Goal: Information Seeking & Learning: Learn about a topic

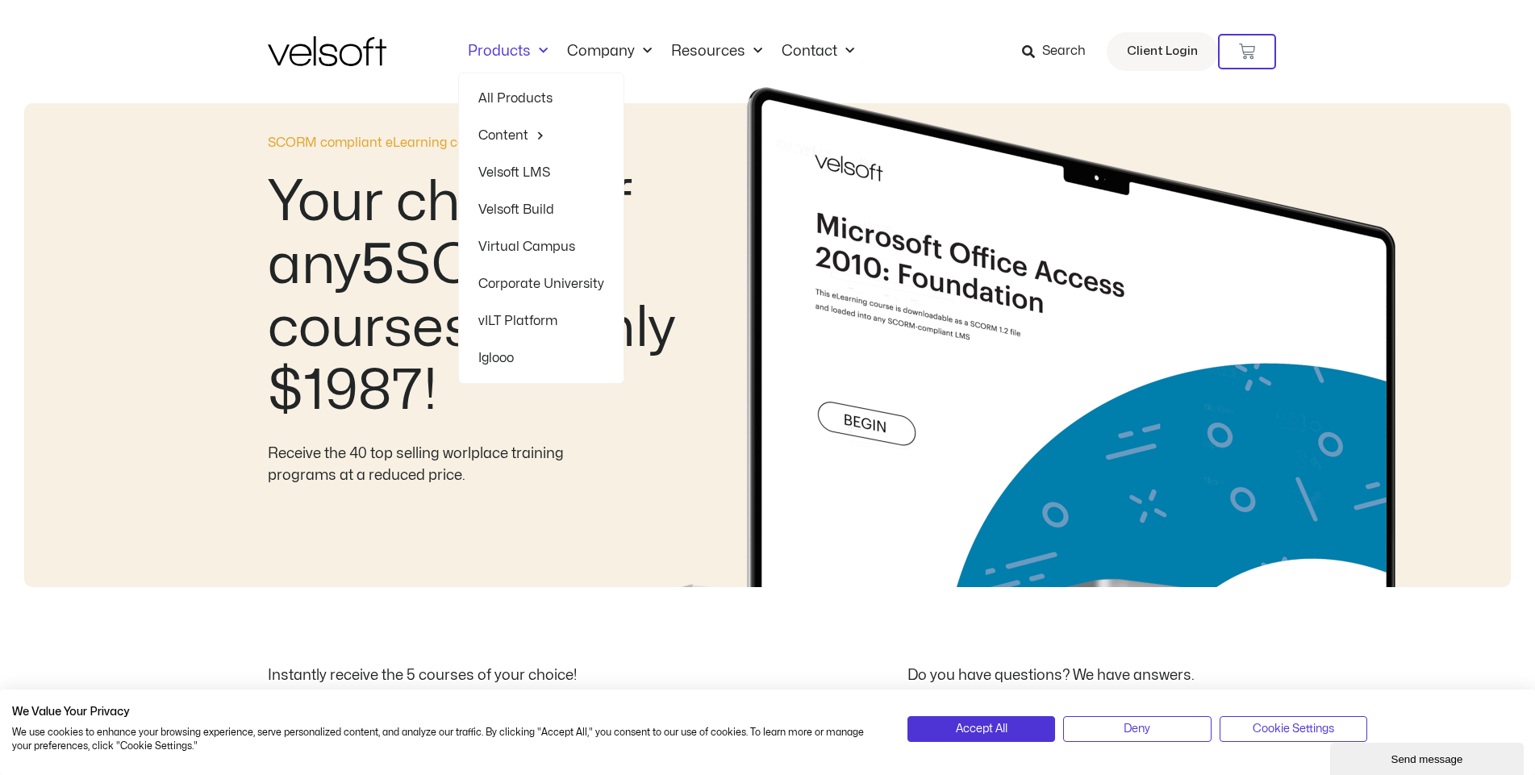
click at [537, 50] on span "Menu" at bounding box center [539, 51] width 17 height 27
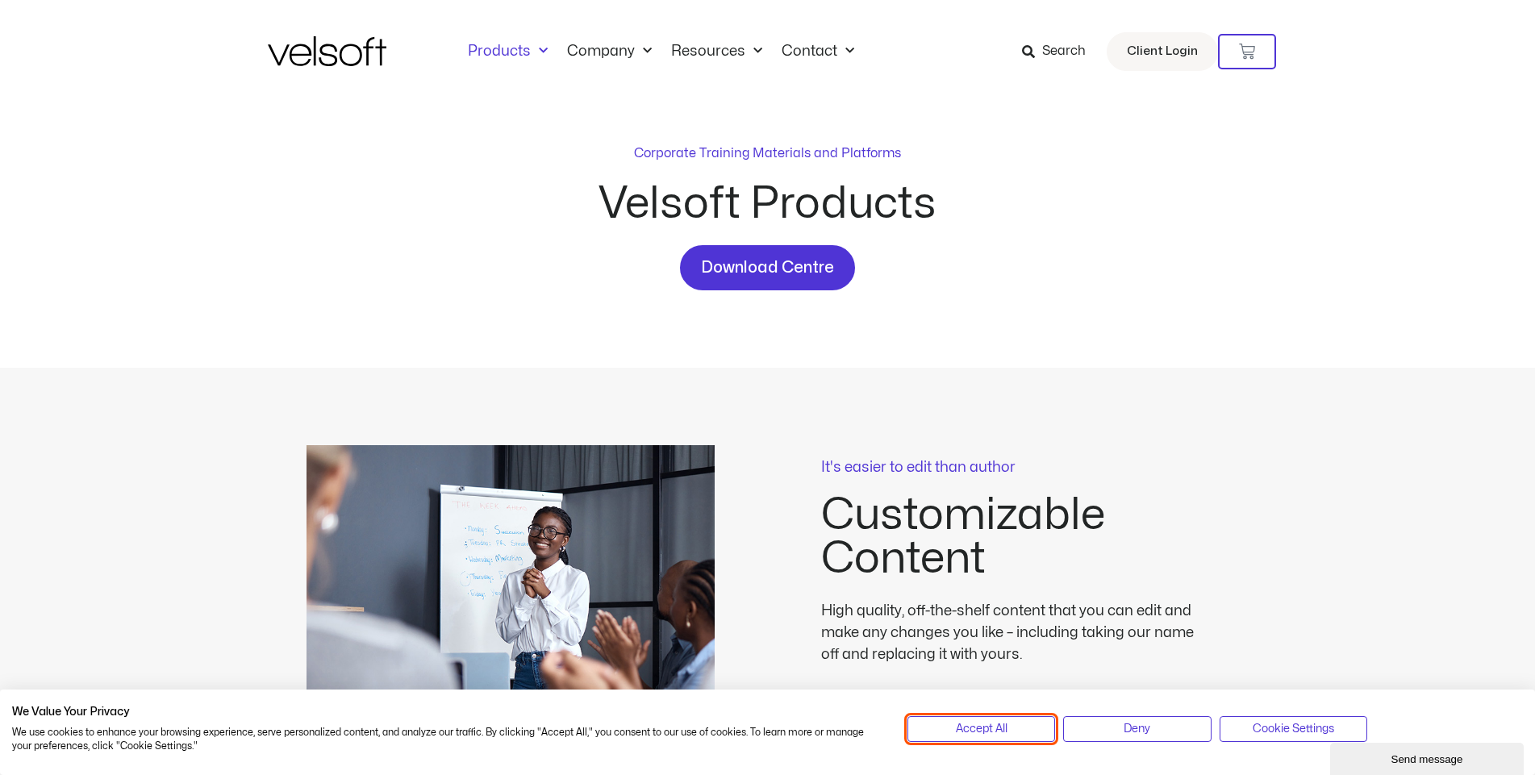
click at [992, 721] on span "Accept All" at bounding box center [982, 730] width 52 height 18
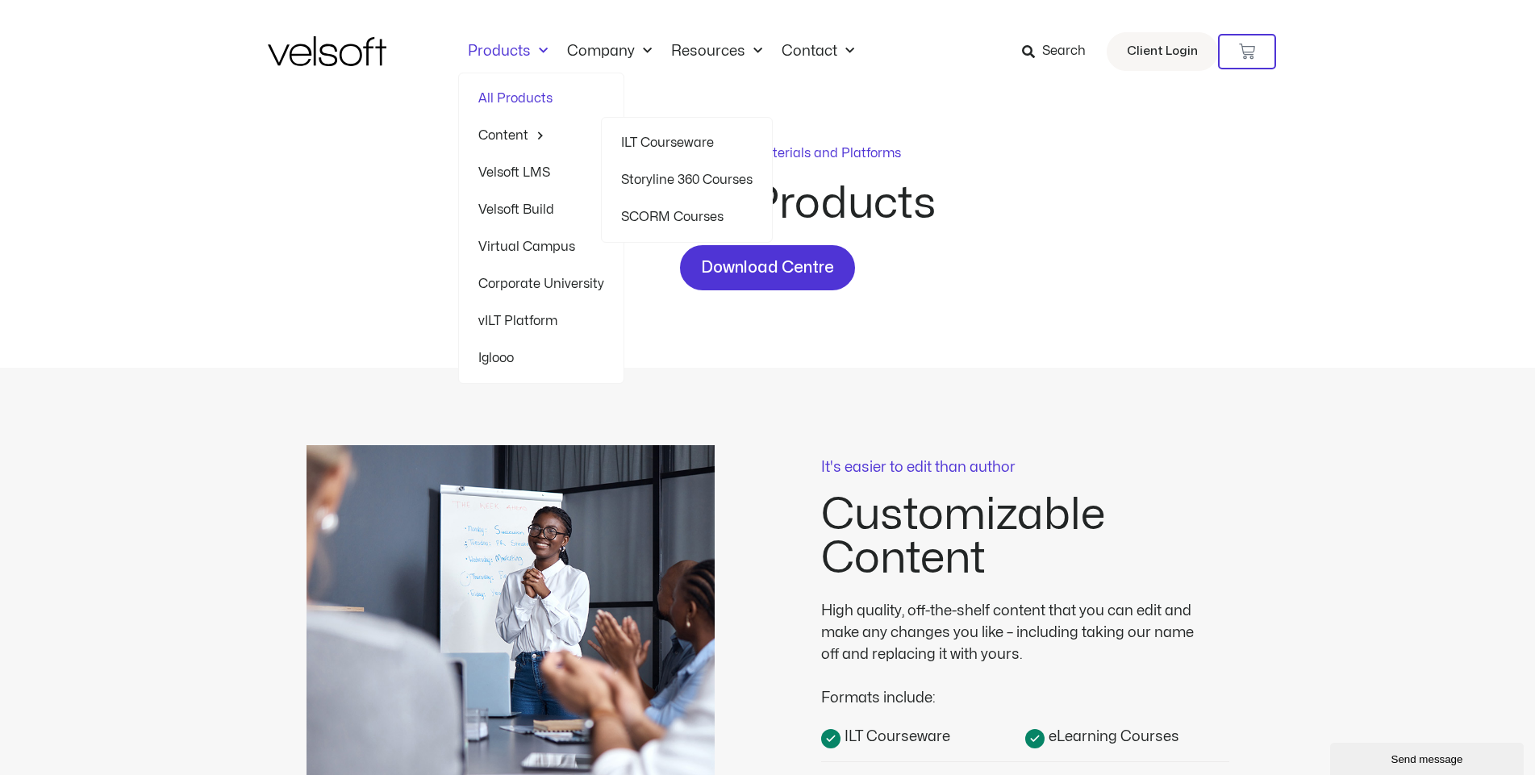
click at [638, 213] on link "SCORM Courses" at bounding box center [687, 216] width 132 height 37
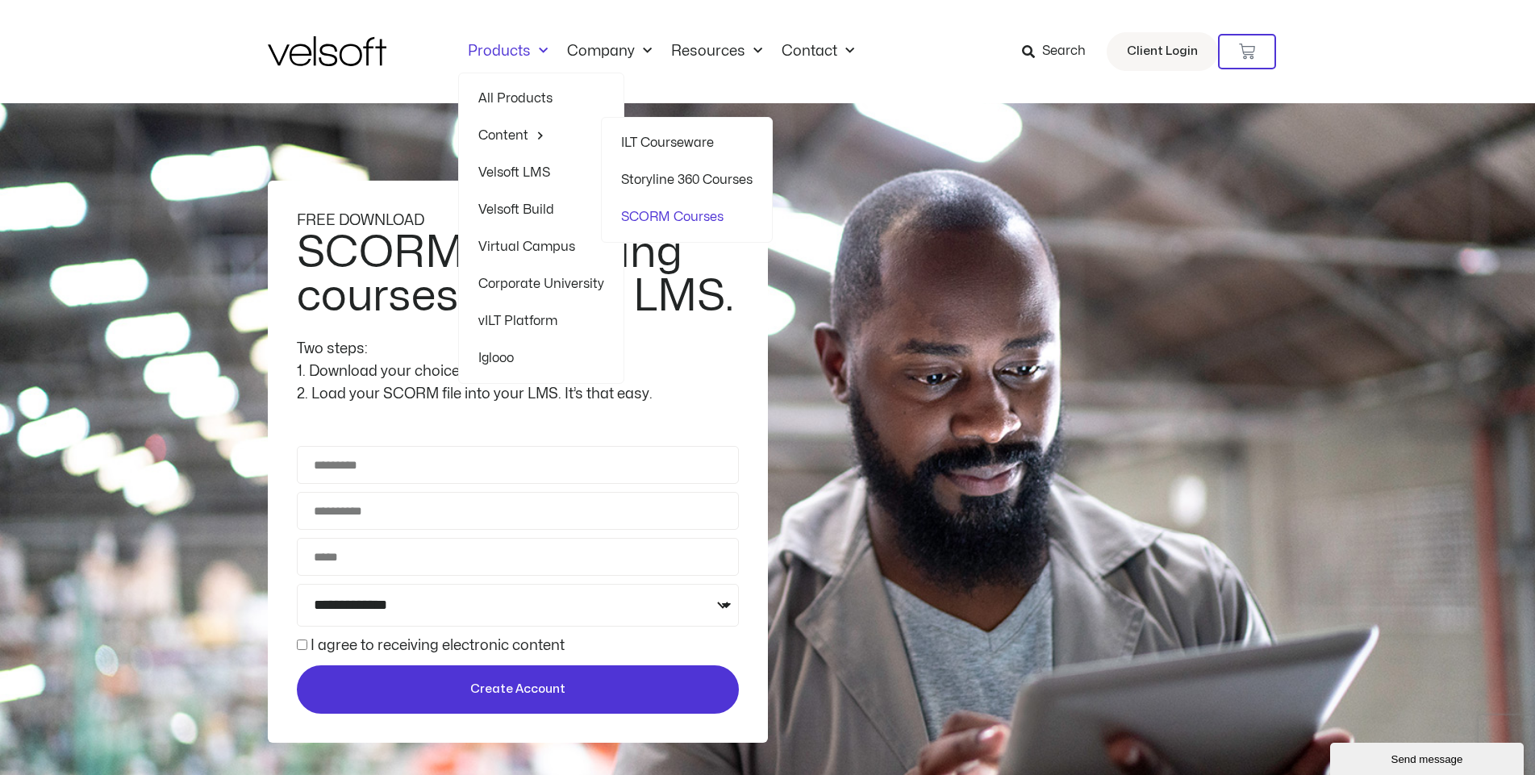
click at [665, 173] on link "Storyline 360 Courses" at bounding box center [687, 179] width 132 height 37
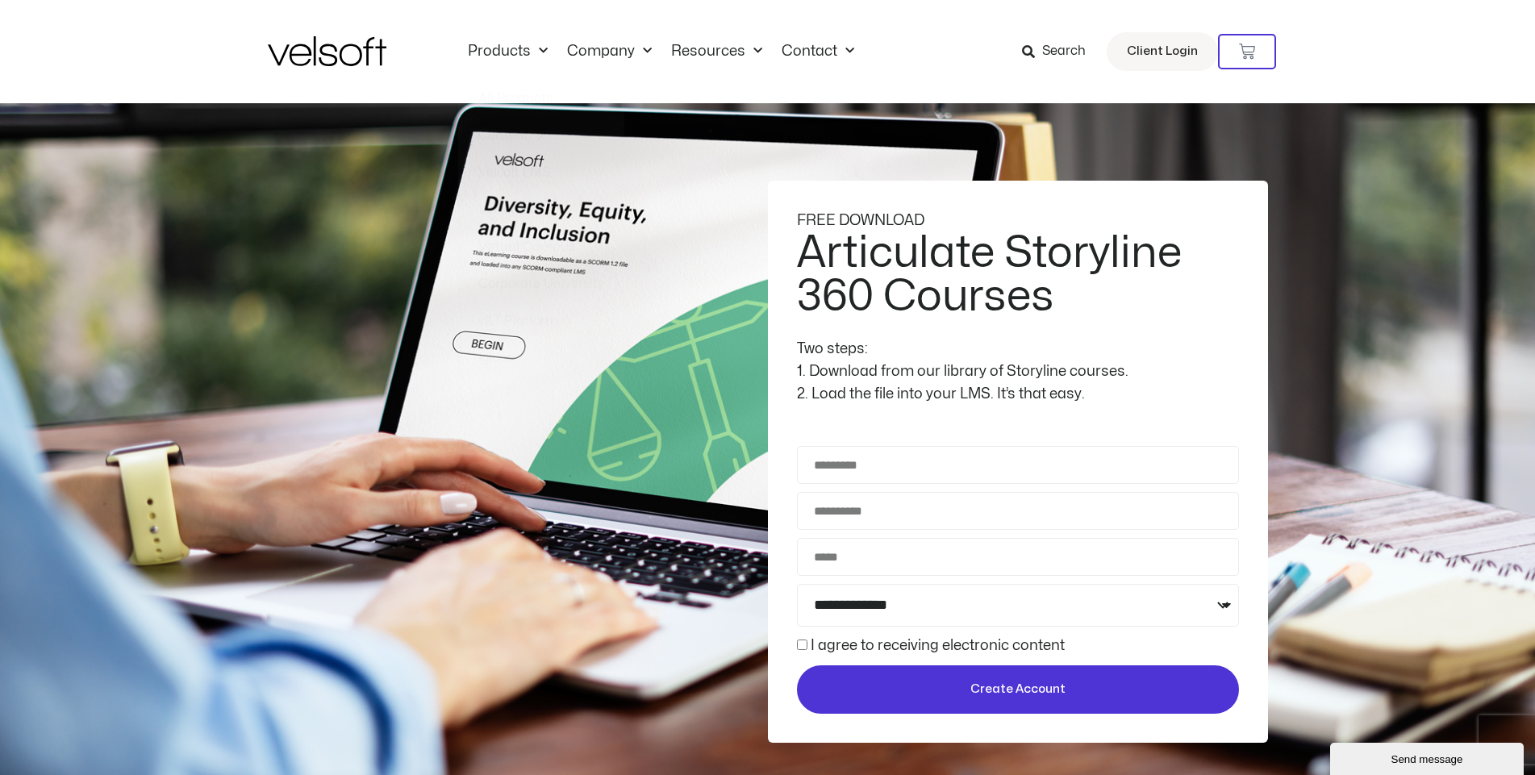
click at [335, 61] on img at bounding box center [327, 51] width 119 height 30
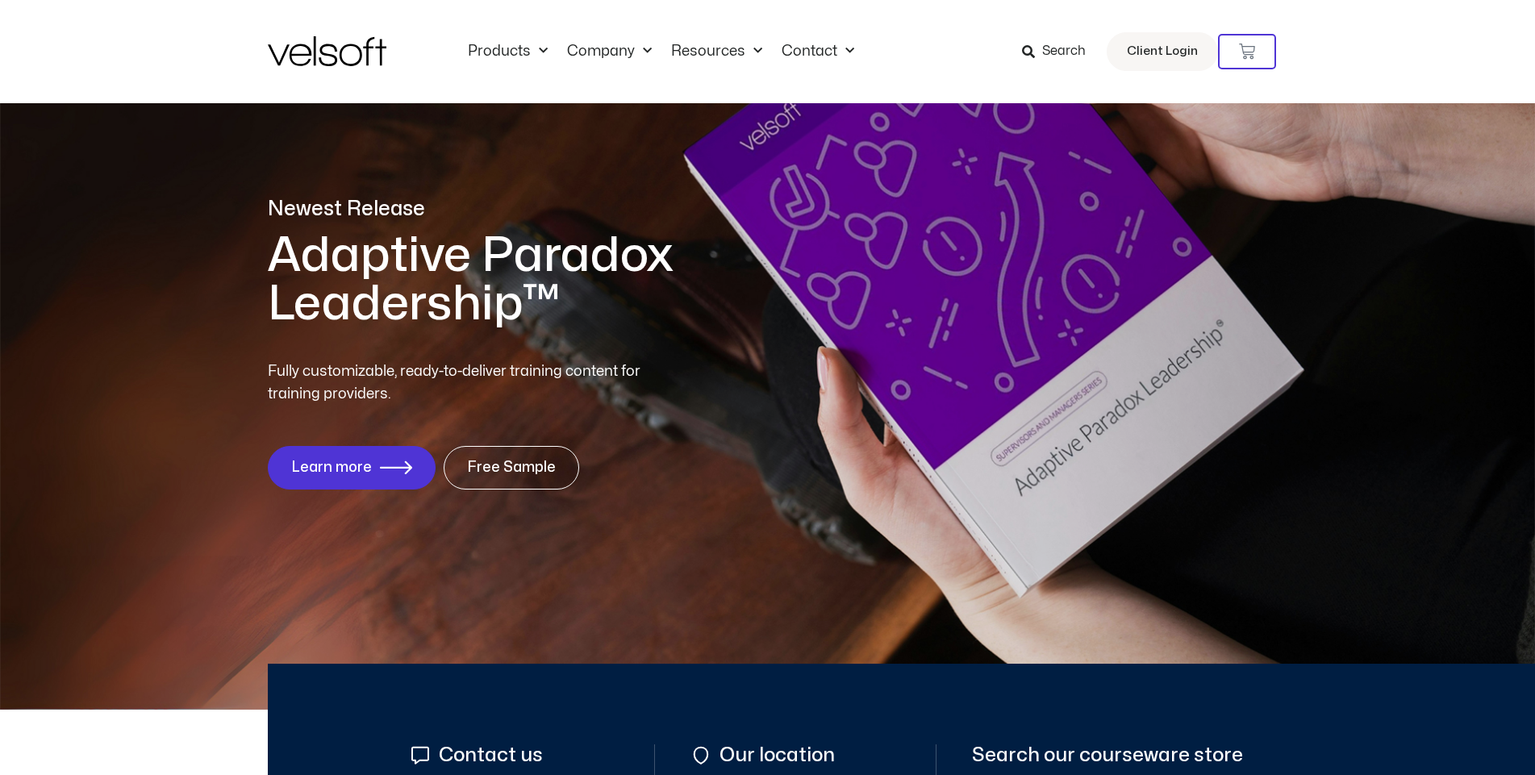
click at [1067, 50] on span "Search" at bounding box center [1064, 51] width 44 height 21
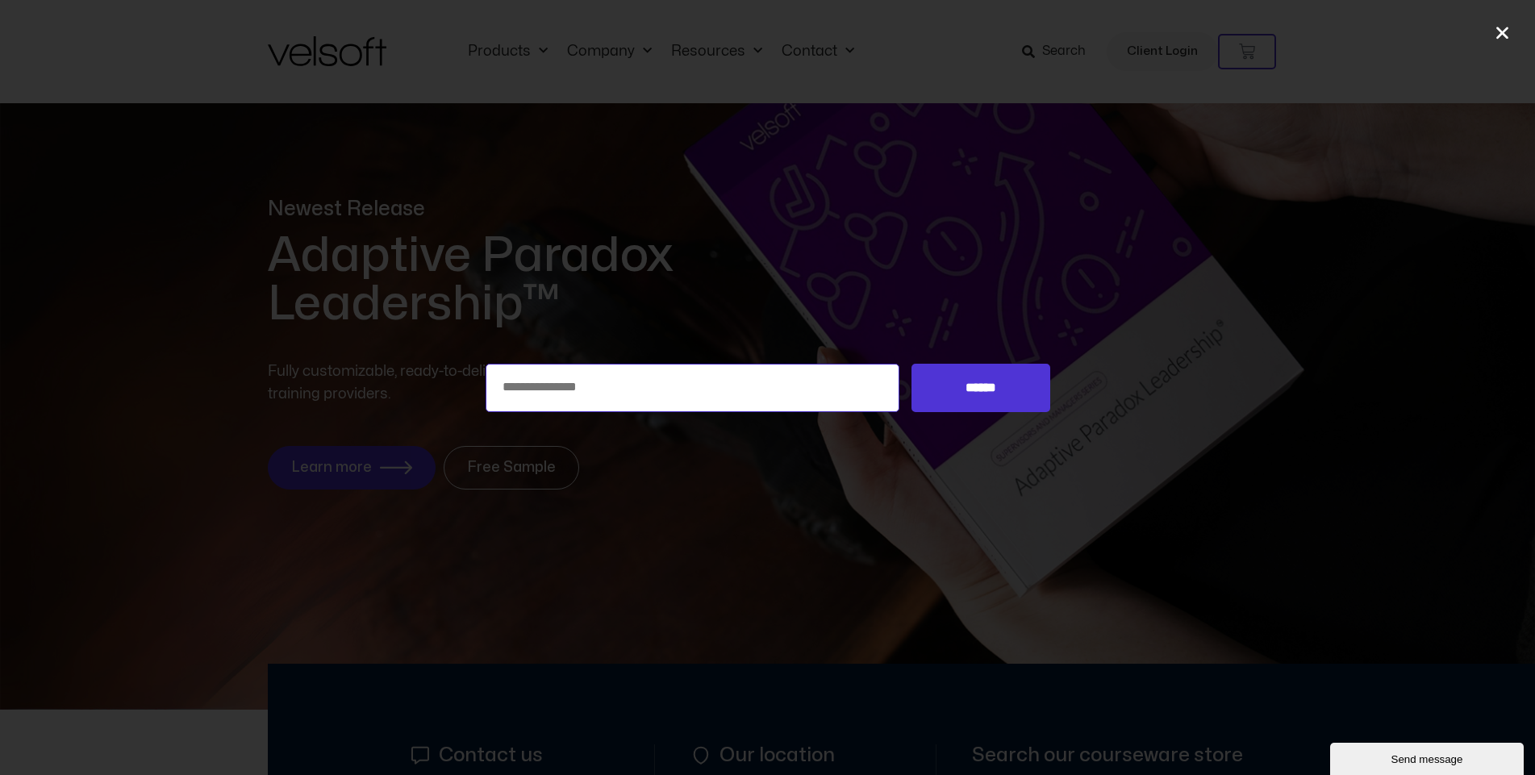
click at [787, 386] on input "Search for:" at bounding box center [693, 388] width 415 height 48
type input "****"
click at [912, 364] on input "******" at bounding box center [981, 388] width 138 height 48
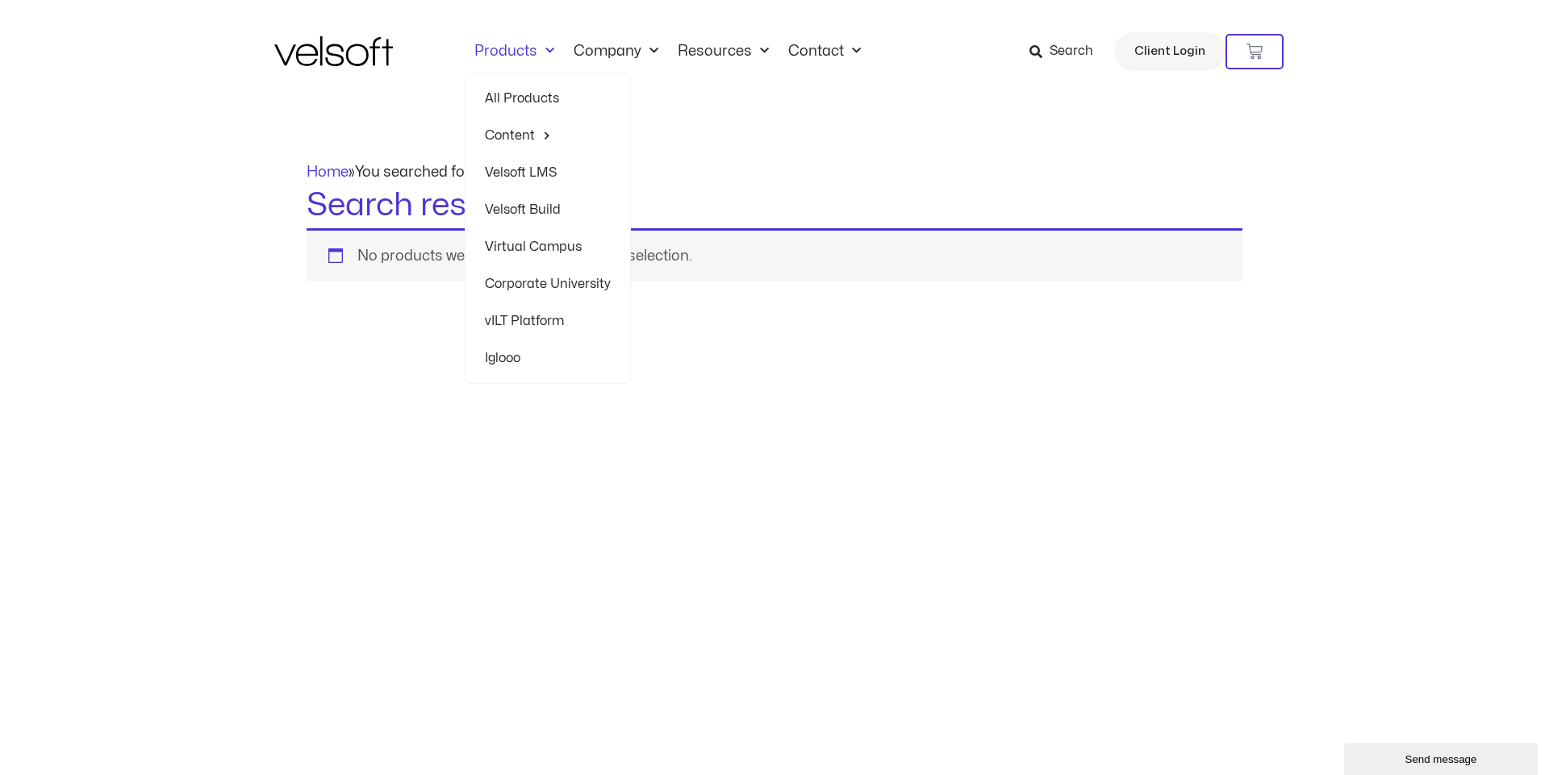
click at [333, 42] on img at bounding box center [333, 51] width 119 height 30
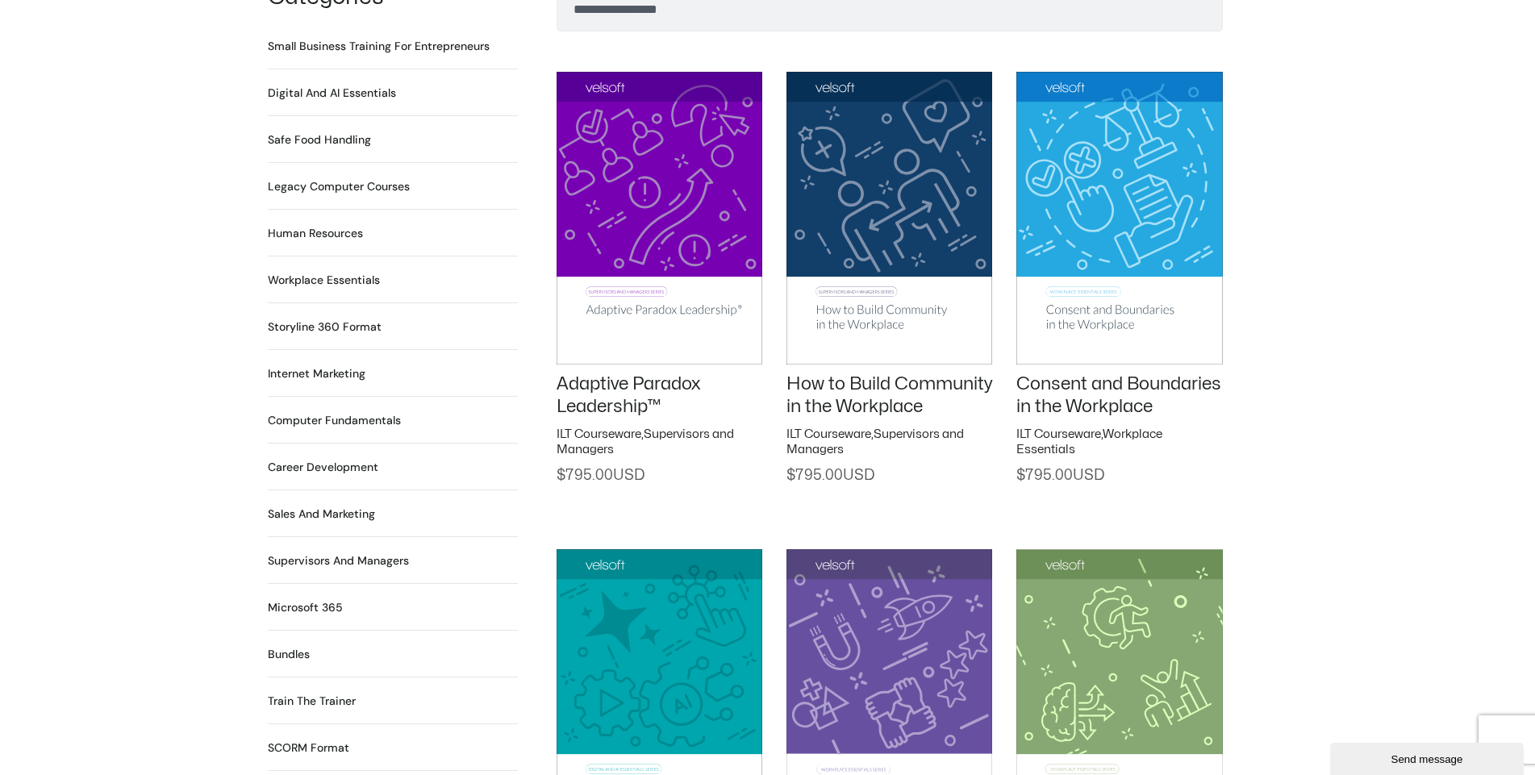
scroll to position [1163, 0]
click at [333, 412] on h2 "Computer Fundamentals 55 Products" at bounding box center [334, 420] width 133 height 17
